Goal: Task Accomplishment & Management: Manage account settings

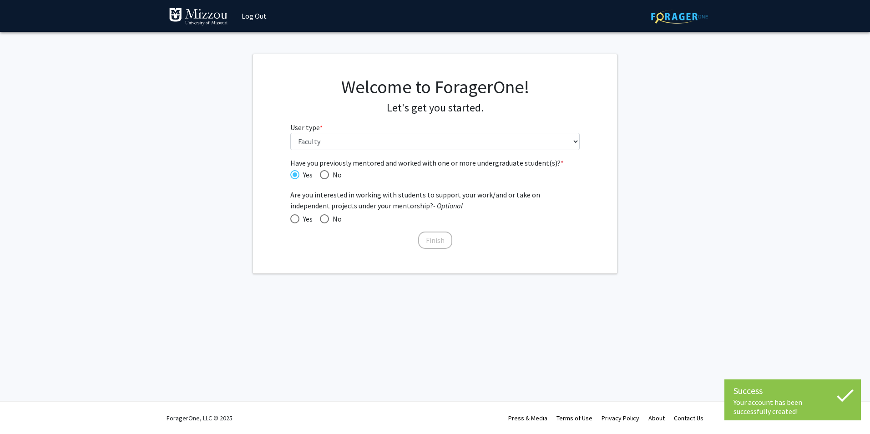
select select "5: faculty"
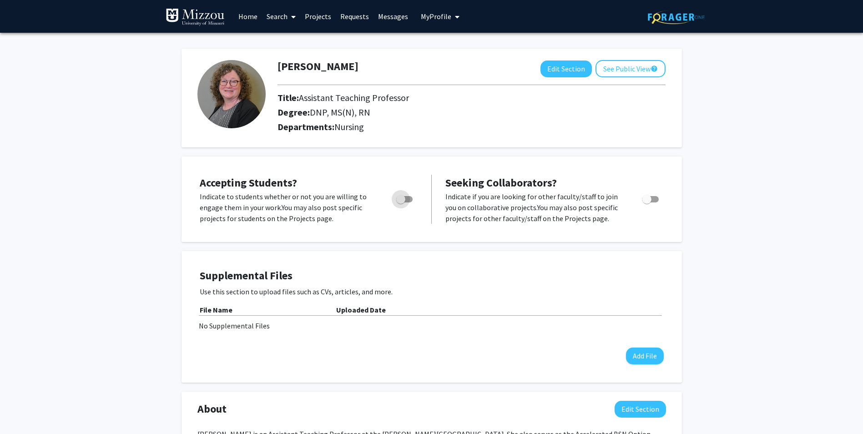
click at [405, 201] on span "Toggle" at bounding box center [400, 199] width 9 height 9
click at [401, 202] on input "Would you like to permit student requests?" at bounding box center [400, 202] width 0 height 0
checkbox input "true"
click at [649, 200] on span "Toggle" at bounding box center [646, 199] width 9 height 9
click at [647, 202] on input "Toggle" at bounding box center [647, 202] width 0 height 0
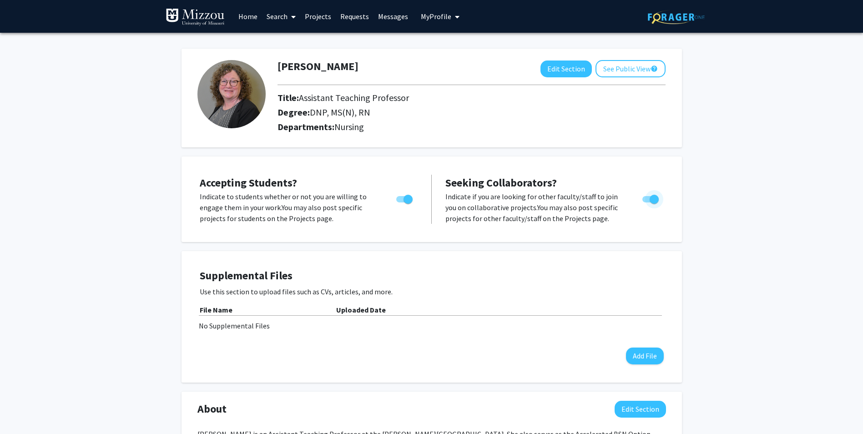
click at [654, 199] on span "Toggle" at bounding box center [654, 199] width 9 height 9
click at [647, 202] on input "Toggle" at bounding box center [647, 202] width 0 height 0
checkbox input "false"
click at [411, 197] on span "Toggle" at bounding box center [408, 199] width 9 height 9
click at [401, 202] on input "Would you like to permit student requests?" at bounding box center [400, 202] width 0 height 0
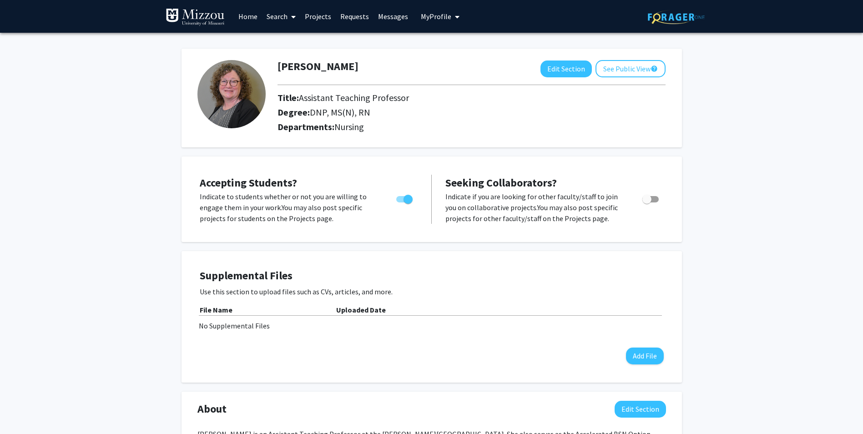
checkbox input "false"
